Goal: Obtain resource: Obtain resource

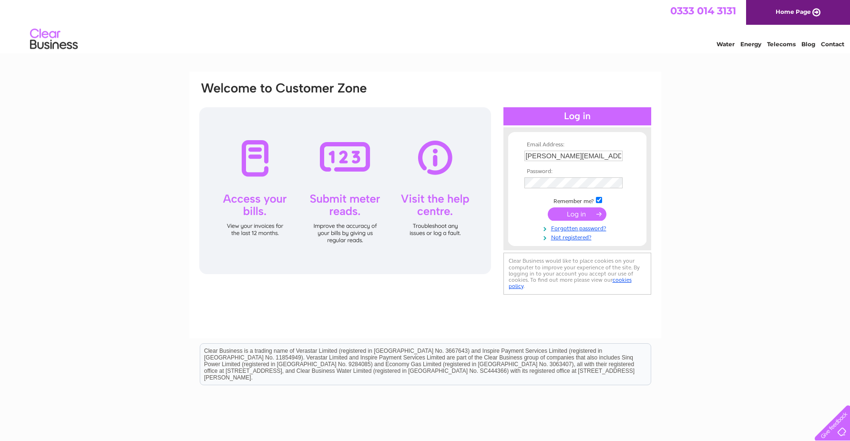
click at [568, 216] on input "submit" at bounding box center [577, 213] width 59 height 13
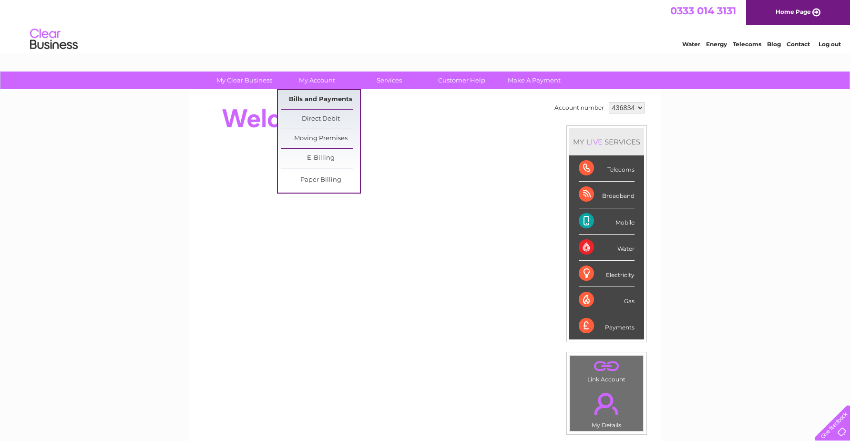
click at [319, 99] on link "Bills and Payments" at bounding box center [320, 99] width 79 height 19
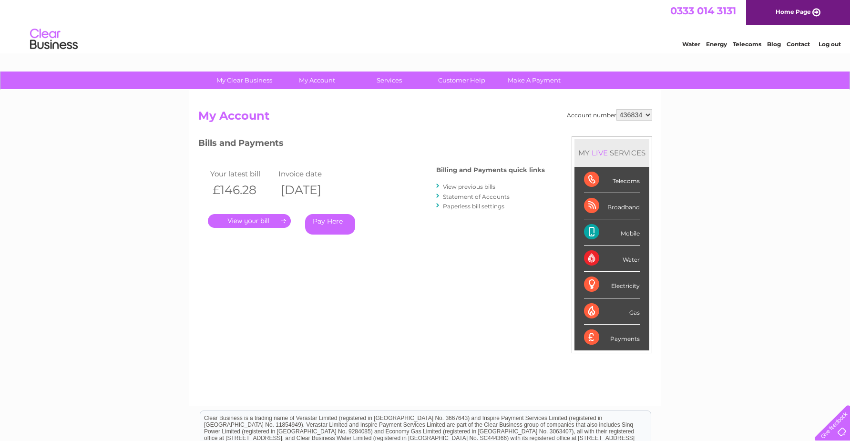
click at [459, 186] on link "View previous bills" at bounding box center [469, 186] width 52 height 7
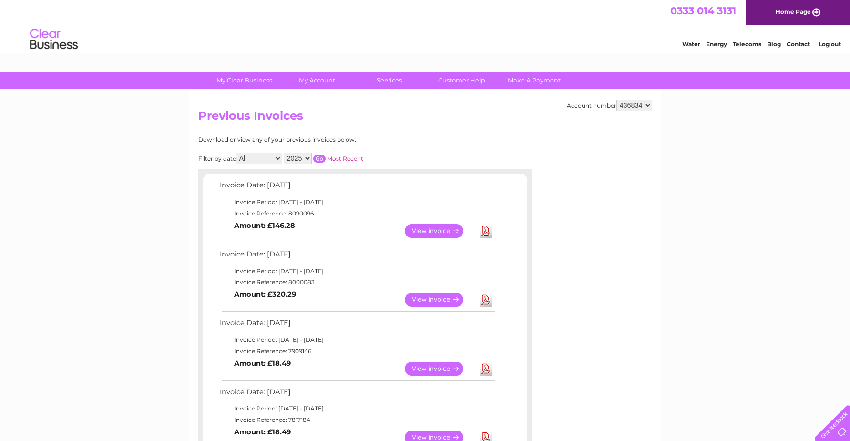
select select "2024"
click option "2024" at bounding box center [0, 0] width 0 height 0
click at [323, 157] on input "button" at bounding box center [319, 159] width 12 height 8
click at [423, 299] on link "View" at bounding box center [440, 300] width 70 height 14
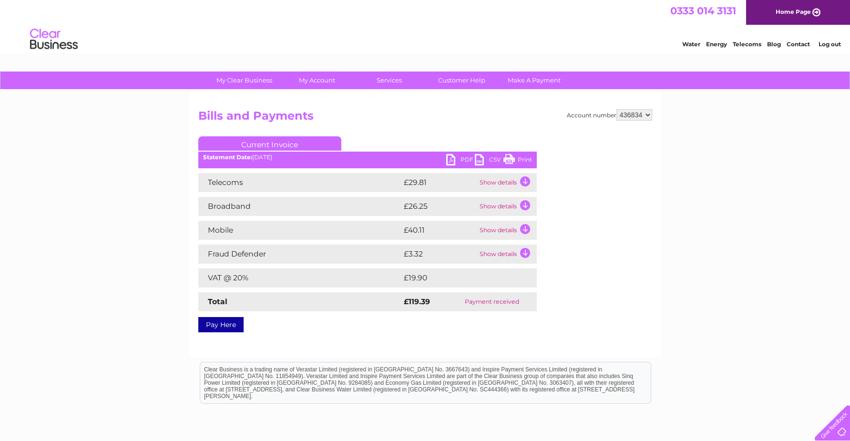
click at [451, 159] on link "PDF" at bounding box center [460, 161] width 29 height 14
click at [826, 44] on link "Log out" at bounding box center [829, 44] width 22 height 7
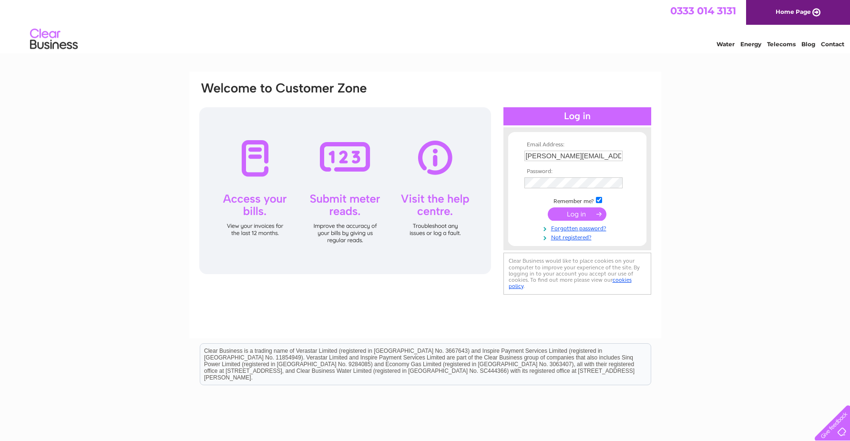
click at [577, 216] on input "submit" at bounding box center [577, 213] width 59 height 13
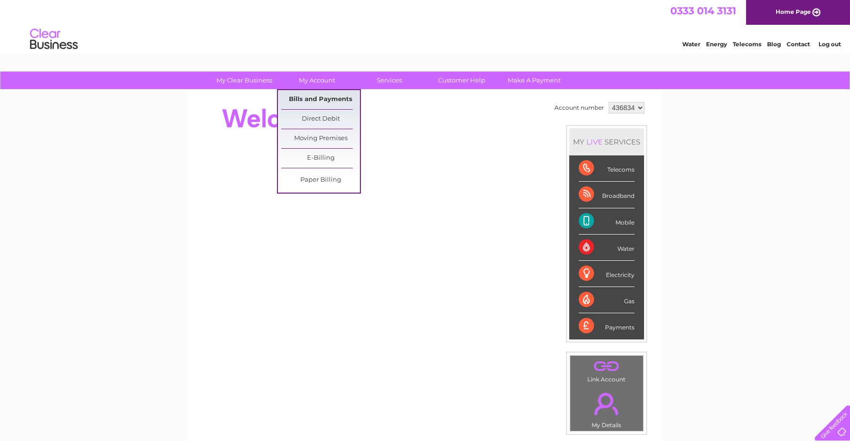
click at [318, 96] on link "Bills and Payments" at bounding box center [320, 99] width 79 height 19
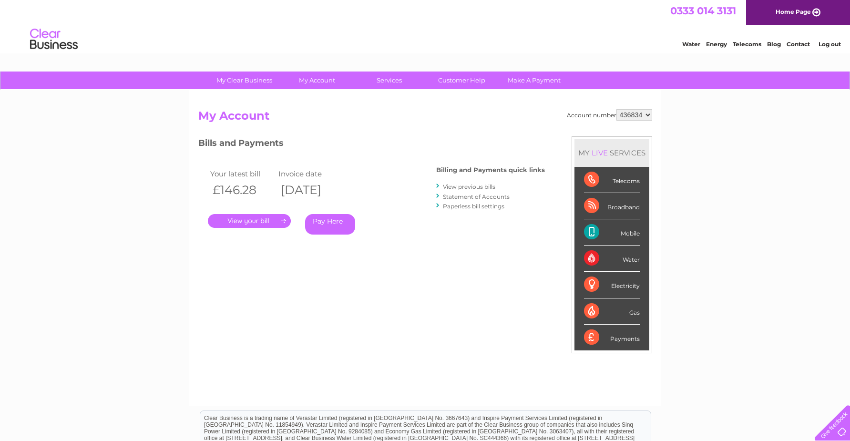
click at [451, 187] on link "View previous bills" at bounding box center [469, 186] width 52 height 7
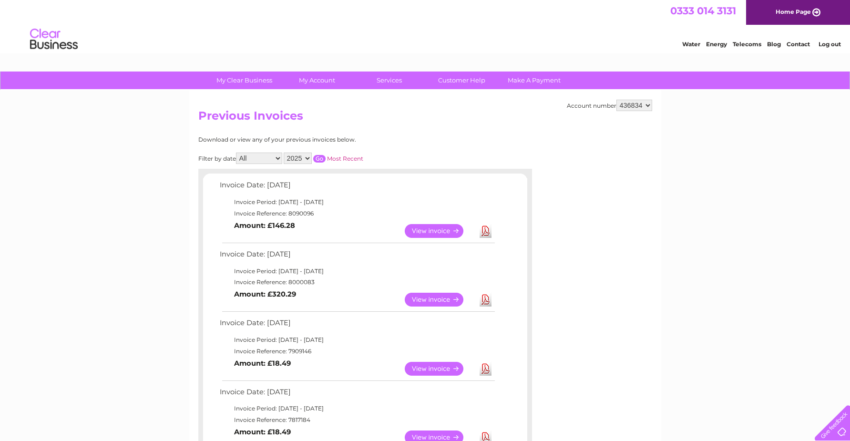
select select "2024"
click option "2024" at bounding box center [0, 0] width 0 height 0
click at [320, 157] on input "button" at bounding box center [319, 159] width 12 height 8
click at [431, 231] on link "View" at bounding box center [440, 231] width 70 height 14
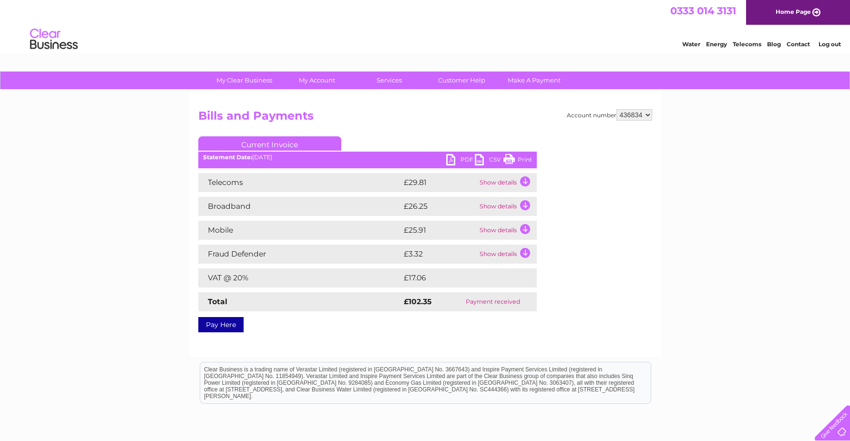
click at [454, 159] on link "PDF" at bounding box center [460, 161] width 29 height 14
